Goal: Book appointment/travel/reservation

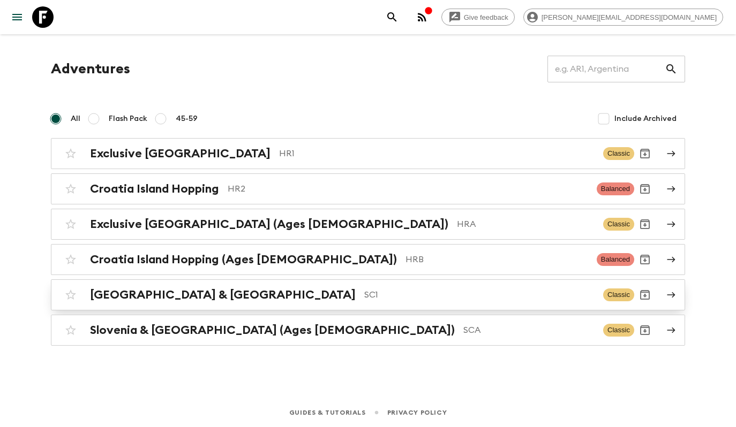
click at [364, 296] on p "SC1" at bounding box center [479, 295] width 230 height 13
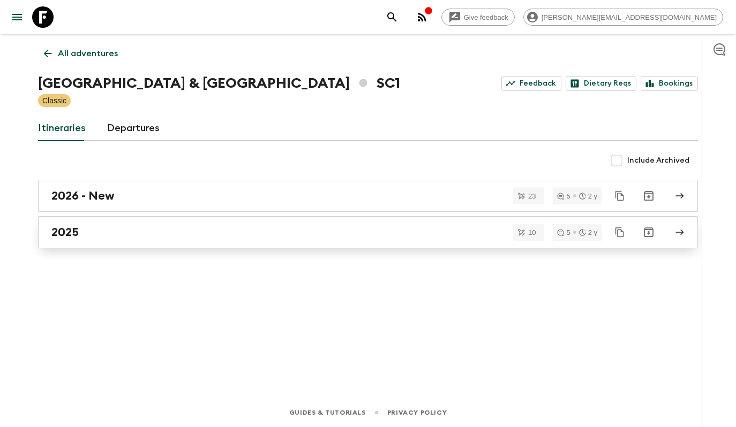
click at [239, 233] on div "2025" at bounding box center [357, 232] width 613 height 14
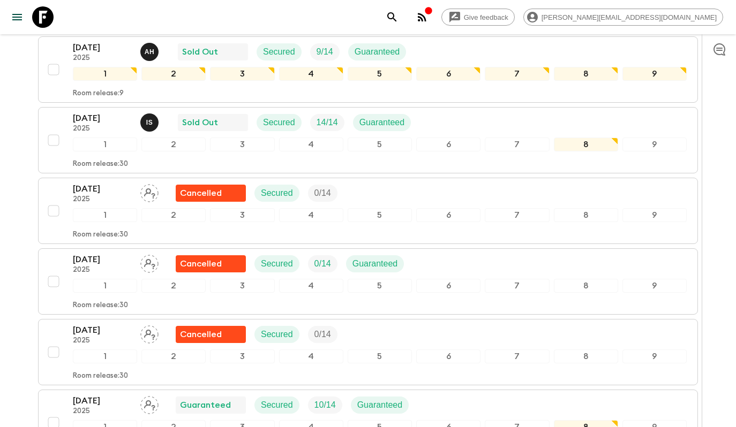
scroll to position [582, 0]
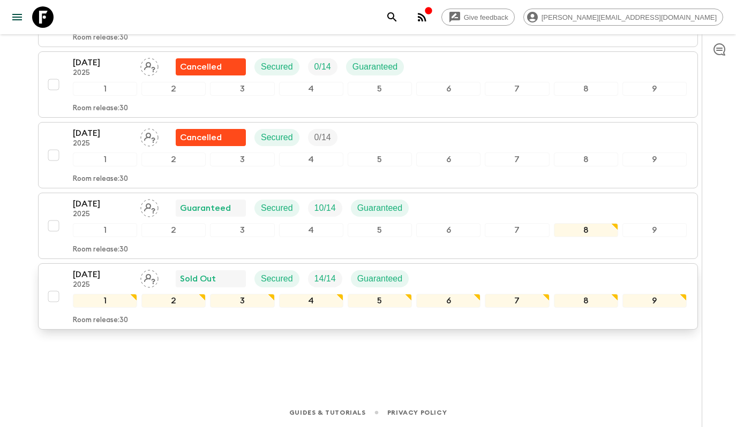
click at [431, 267] on button "11 Oct 2025 2025 Sold Out Secured 14 / 14 Guaranteed 1 2 3 4 5 6 7 8 9 Room rel…" at bounding box center [368, 296] width 660 height 66
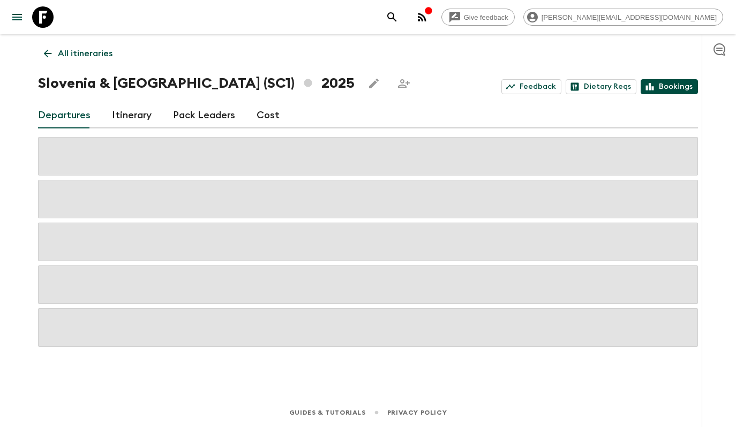
click at [672, 90] on link "Bookings" at bounding box center [668, 86] width 57 height 15
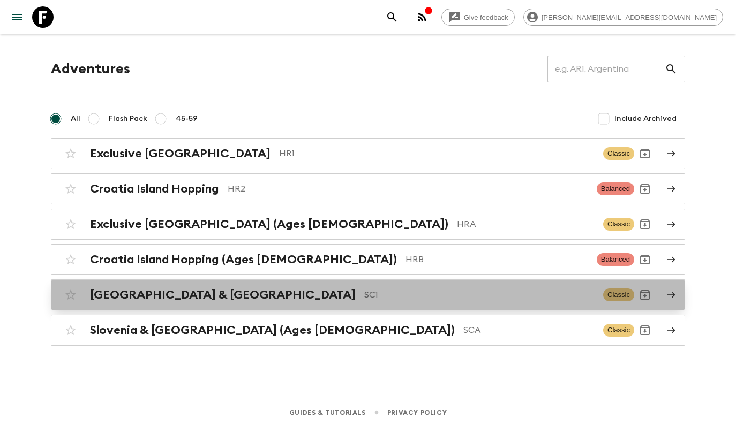
click at [364, 290] on p "SC1" at bounding box center [479, 295] width 230 height 13
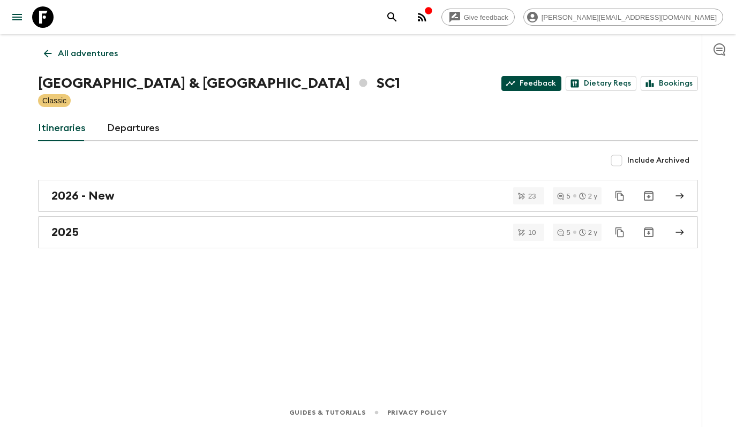
click at [526, 79] on link "Feedback" at bounding box center [531, 83] width 60 height 15
